Goal: Task Accomplishment & Management: Manage account settings

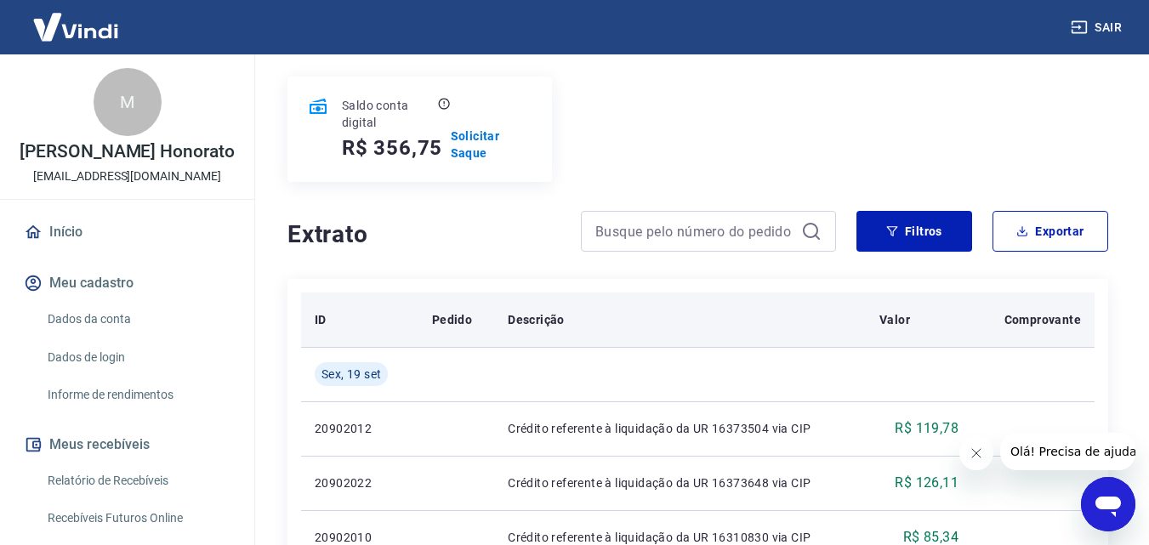
scroll to position [170, 0]
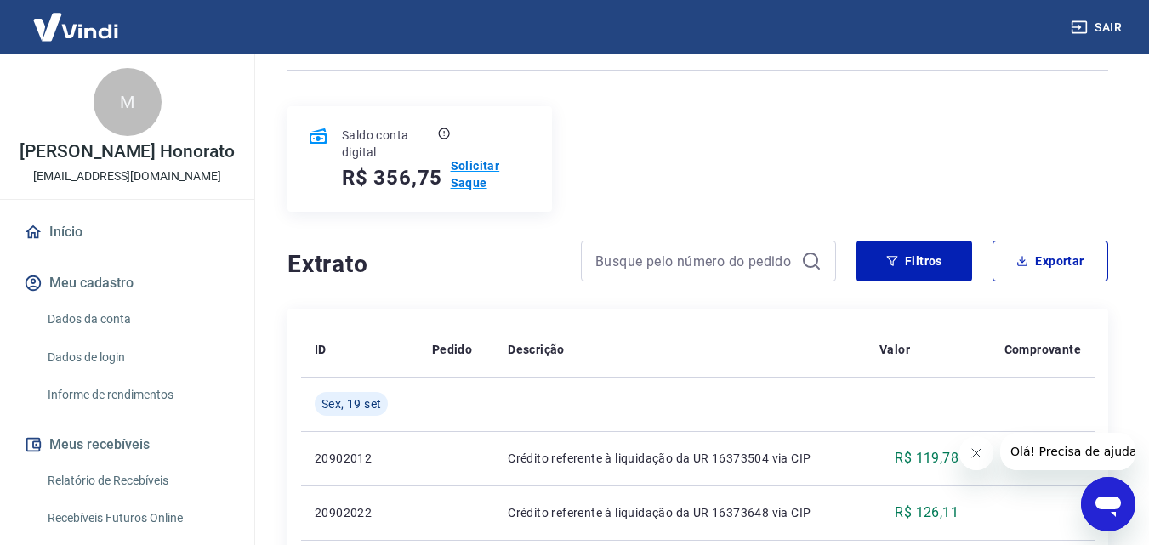
click at [487, 163] on p "Solicitar Saque" at bounding box center [491, 174] width 81 height 34
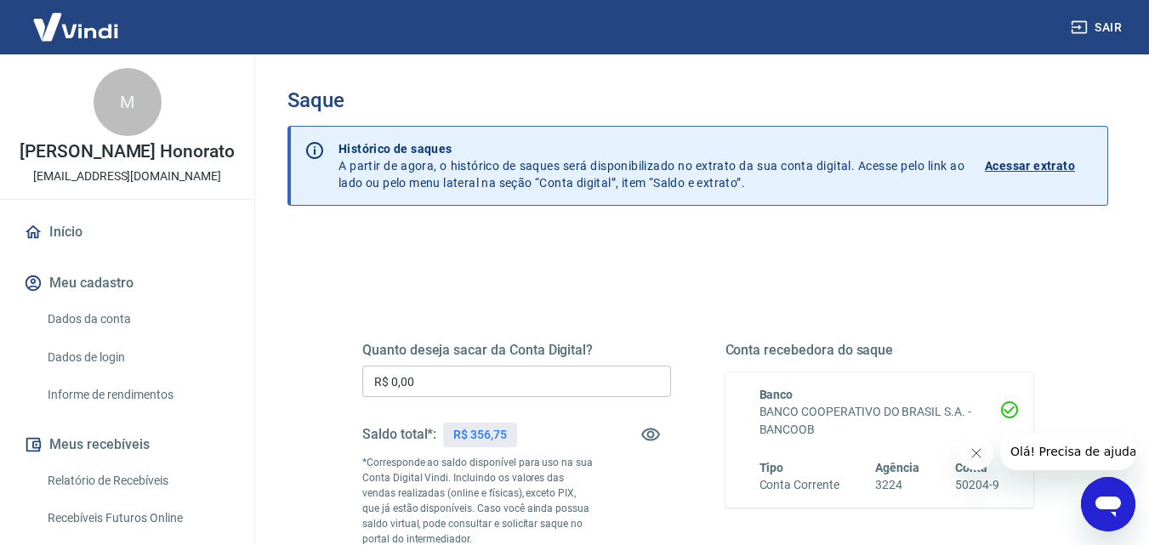
click at [535, 392] on input "R$ 0,00" at bounding box center [516, 381] width 309 height 31
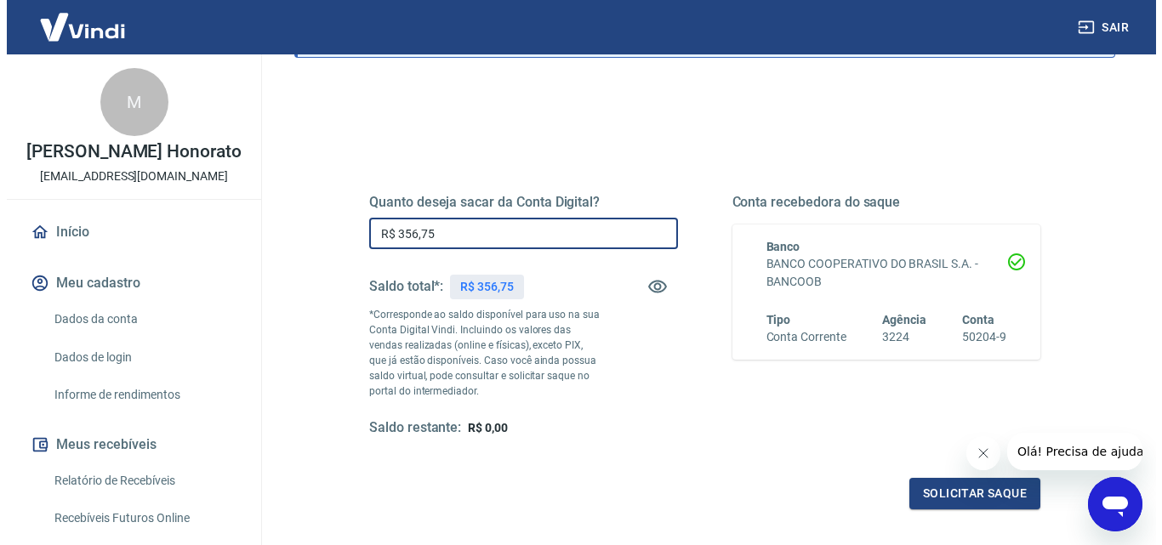
scroll to position [311, 0]
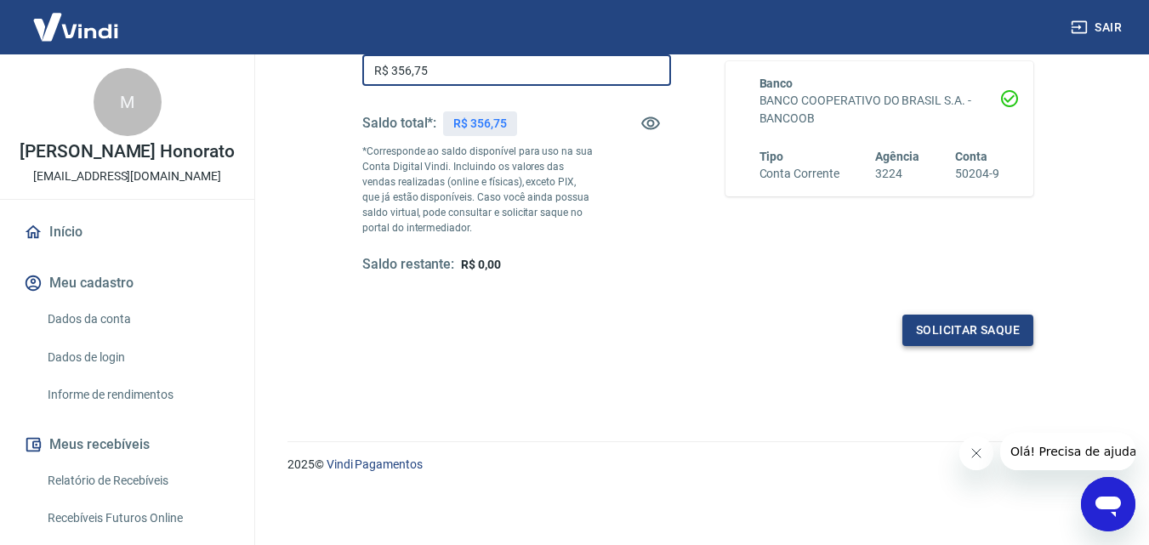
type input "R$ 356,75"
click at [998, 324] on button "Solicitar saque" at bounding box center [967, 330] width 131 height 31
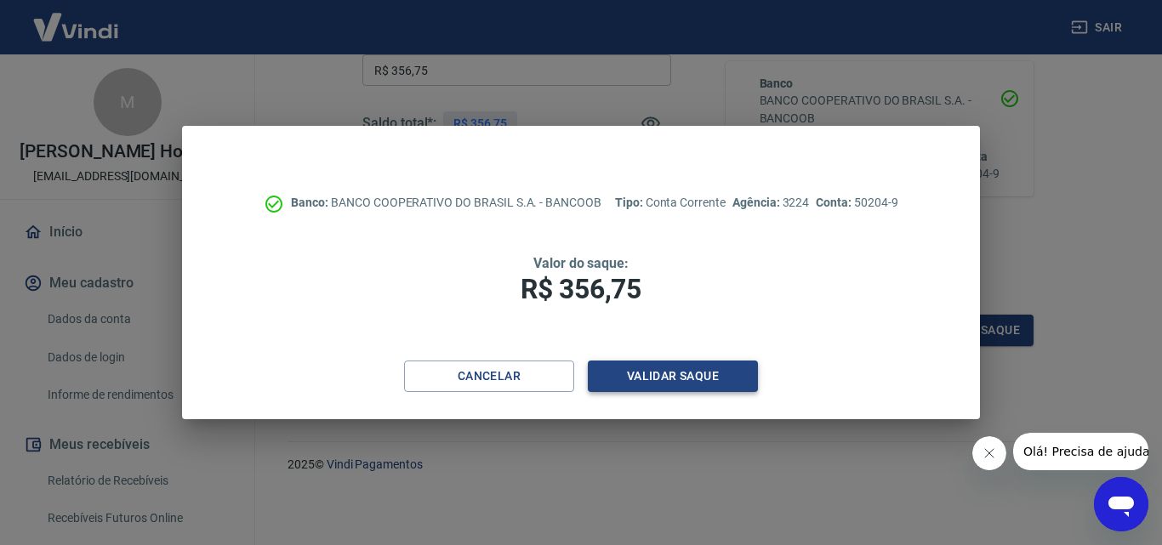
click at [664, 382] on button "Validar saque" at bounding box center [673, 376] width 170 height 31
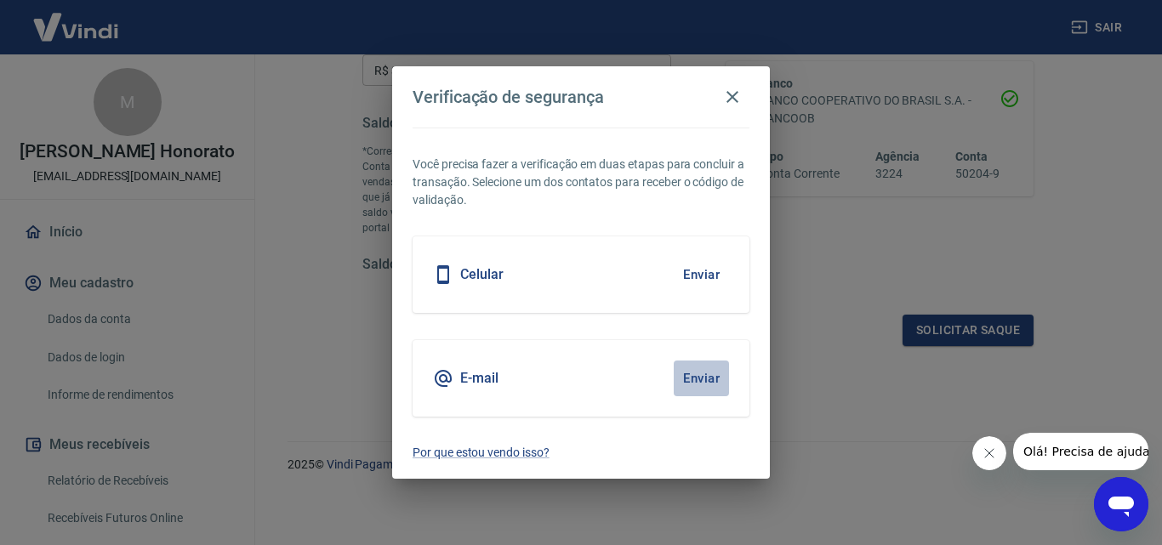
click at [705, 377] on button "Enviar" at bounding box center [701, 379] width 55 height 36
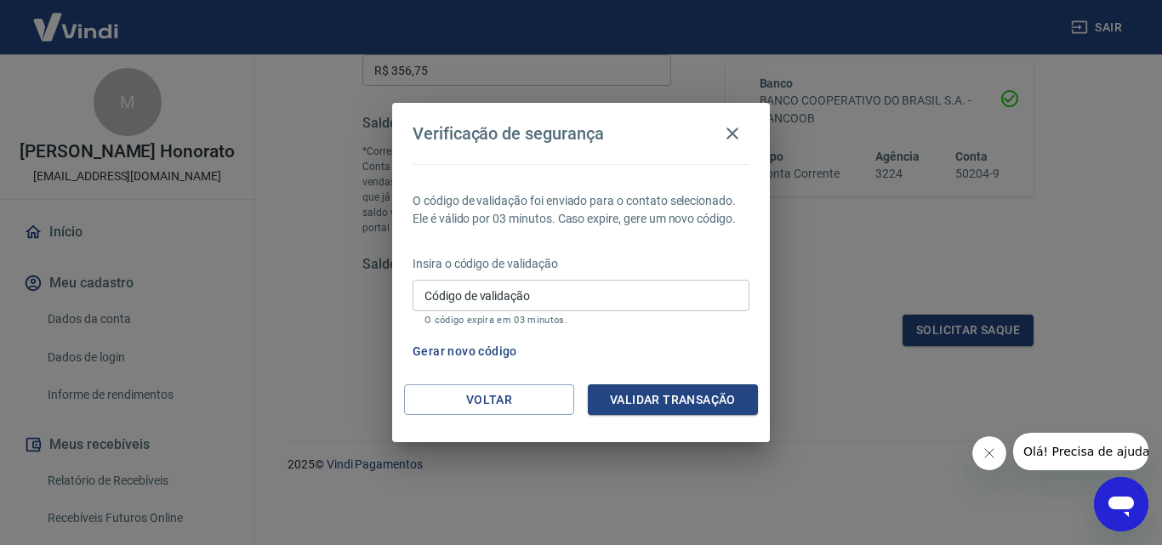
click at [526, 299] on input "Código de validação" at bounding box center [581, 295] width 337 height 31
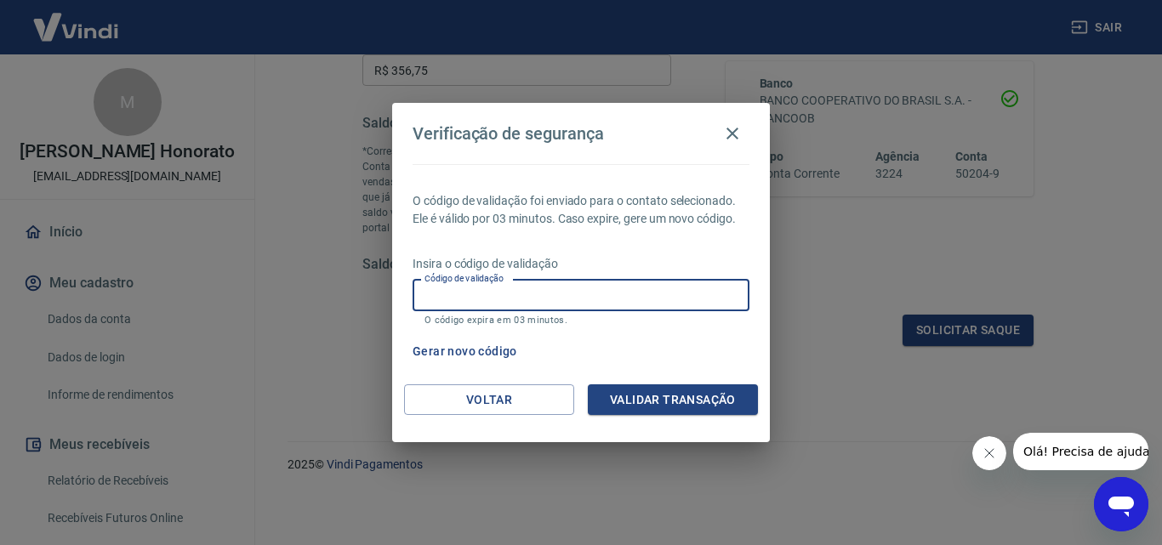
paste input "631856"
type input "631856"
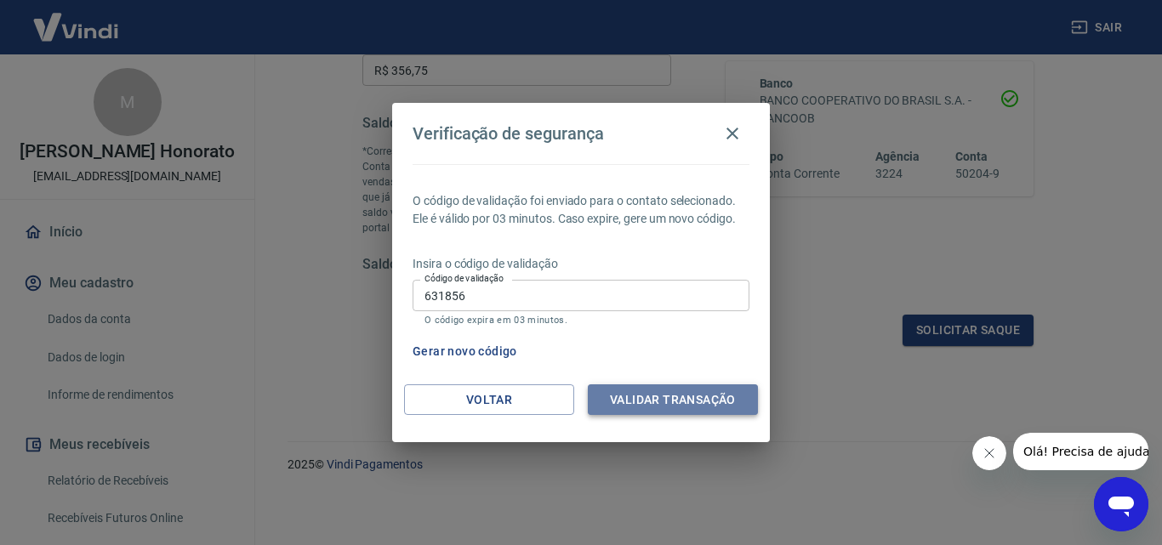
click at [625, 396] on button "Validar transação" at bounding box center [673, 399] width 170 height 31
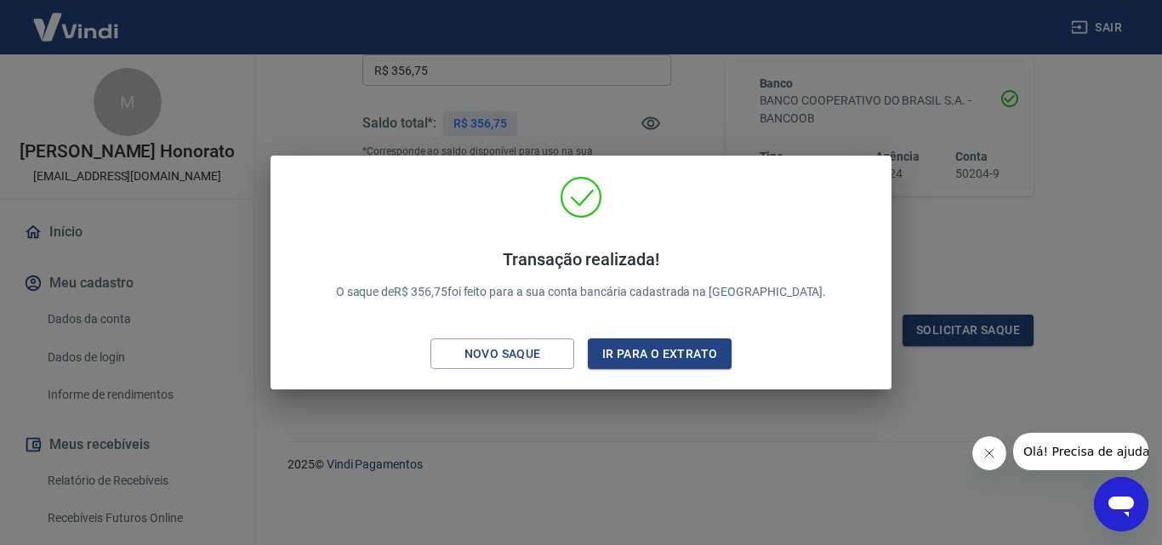
click at [643, 469] on div "Transação realizada! O saque de R$ 356,75 foi feito para a sua conta bancária c…" at bounding box center [581, 272] width 1162 height 545
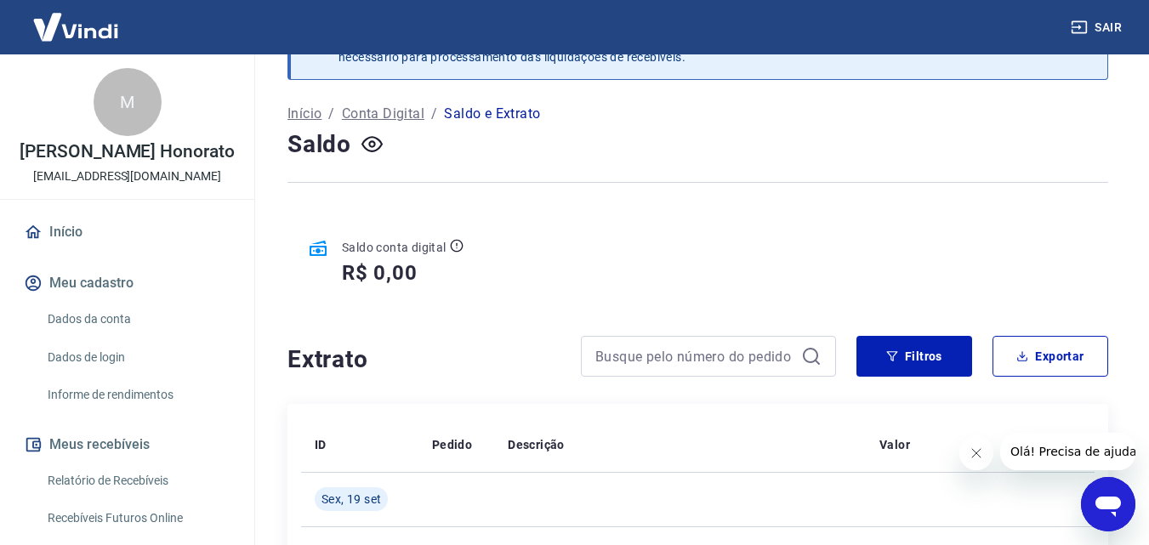
scroll to position [85, 0]
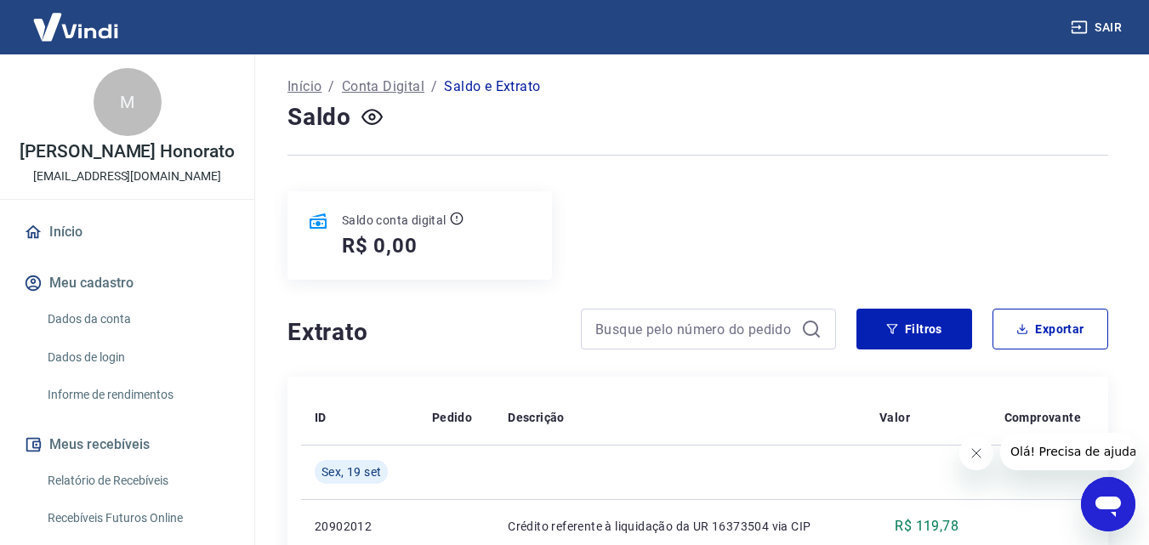
click at [136, 480] on link "Relatório de Recebíveis" at bounding box center [137, 481] width 193 height 35
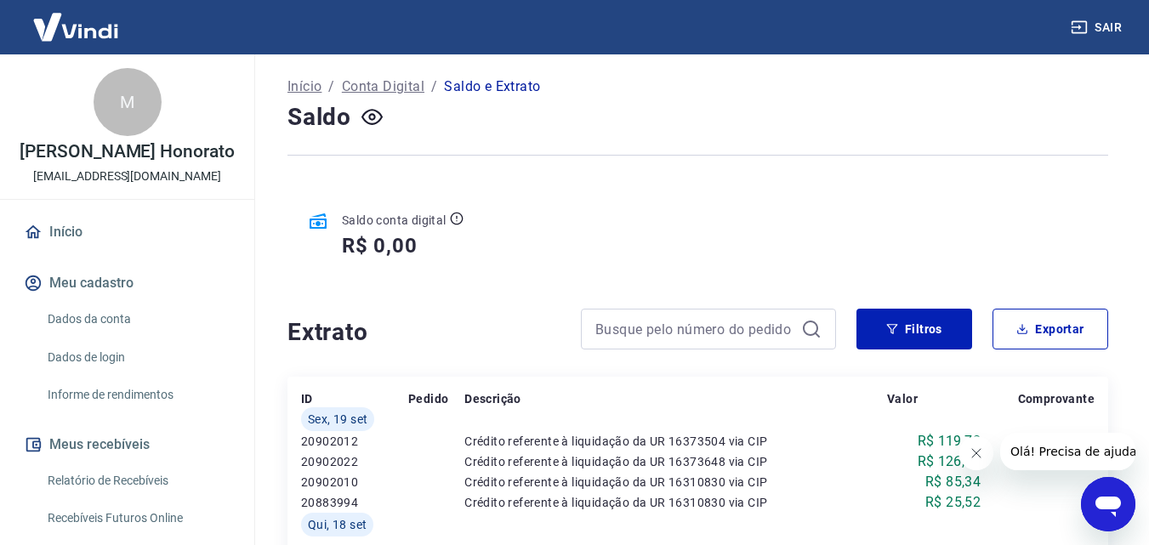
click at [136, 480] on link "Relatório de Recebíveis" at bounding box center [137, 481] width 193 height 35
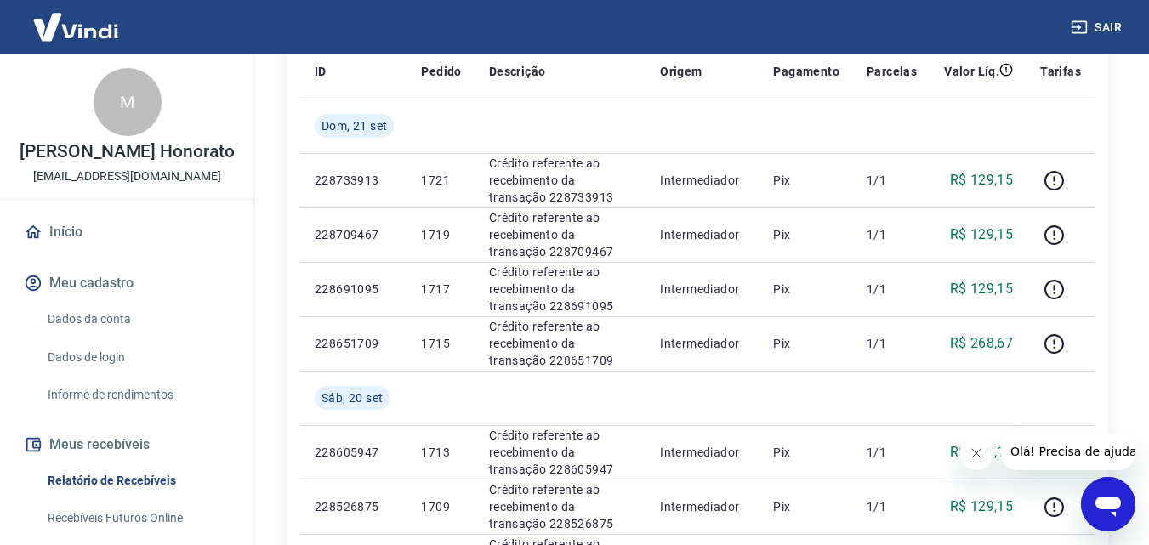
scroll to position [255, 0]
